Goal: Complete application form: Complete application form

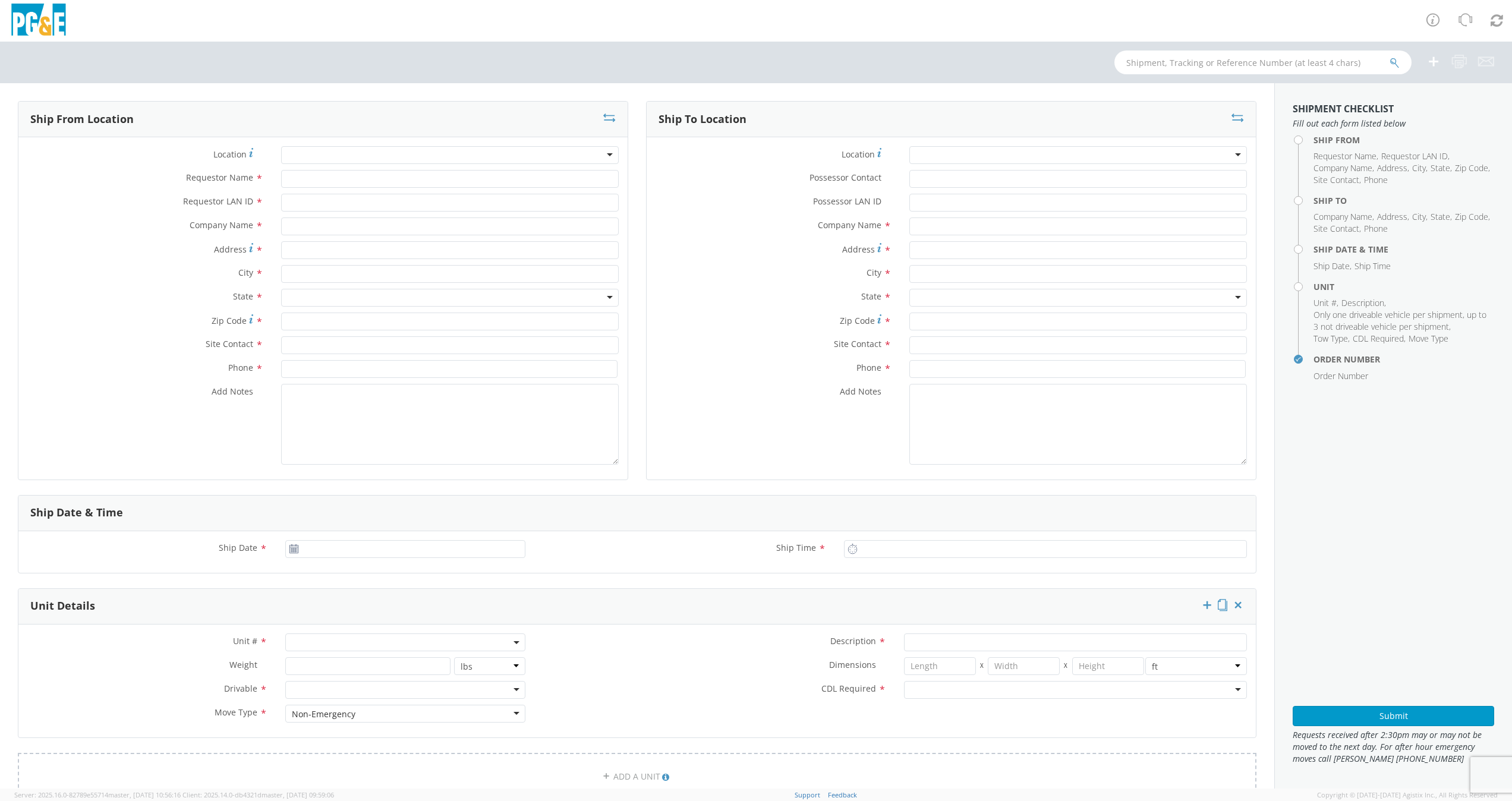
select select "2041093"
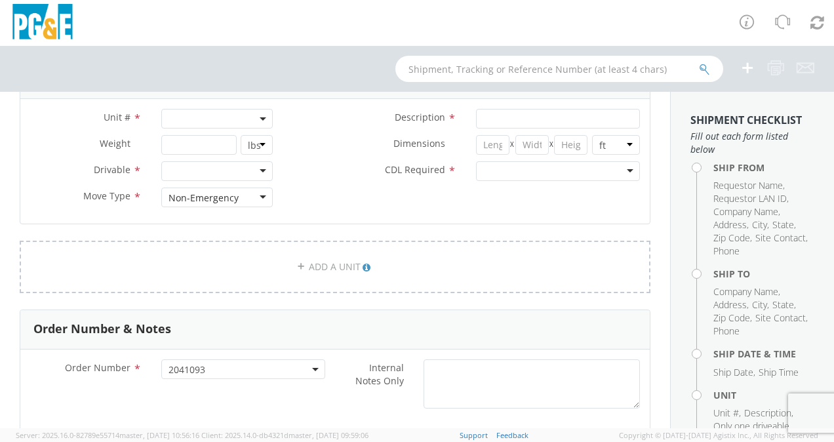
scroll to position [459, 0]
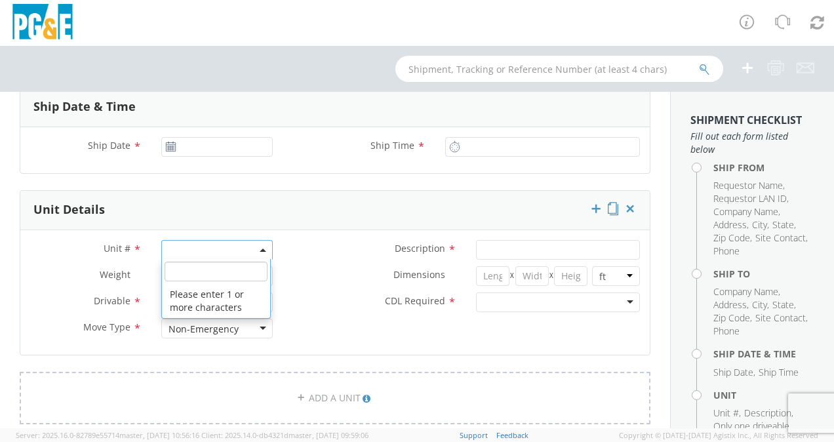
click at [178, 248] on span at bounding box center [216, 250] width 111 height 20
click at [181, 271] on input "search" at bounding box center [216, 272] width 103 height 20
paste input "B43630"
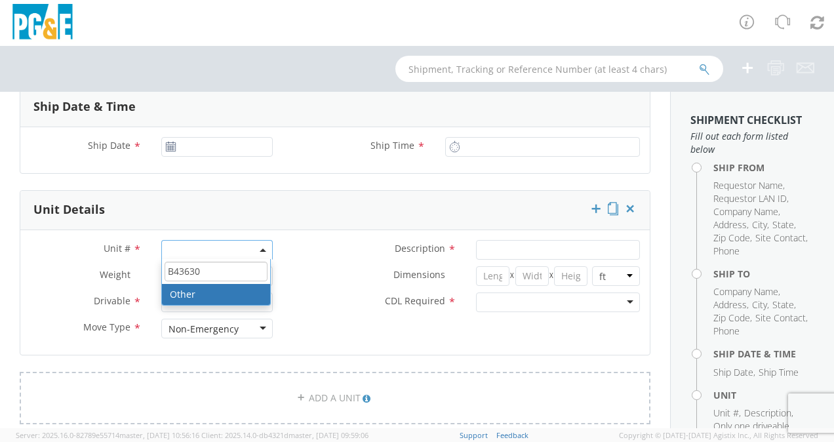
type input "B43630"
click at [195, 247] on span at bounding box center [216, 250] width 111 height 20
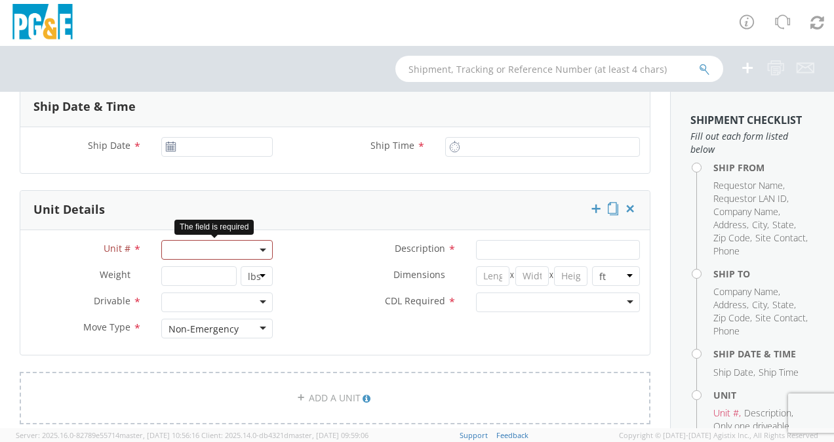
click at [185, 249] on span at bounding box center [216, 250] width 111 height 20
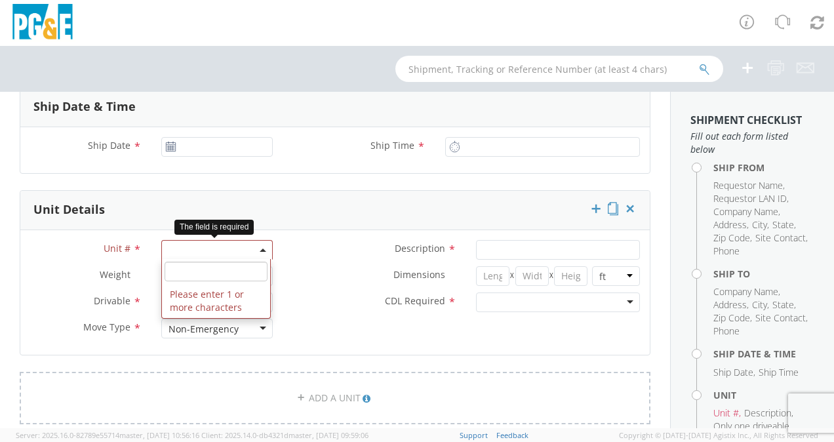
click at [180, 273] on input "search" at bounding box center [216, 272] width 103 height 20
paste input "B42813"
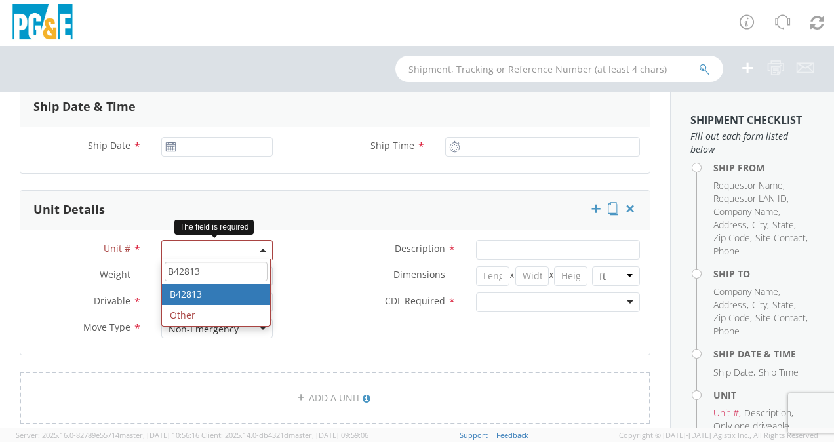
type input "B42813"
